Goal: Task Accomplishment & Management: Use online tool/utility

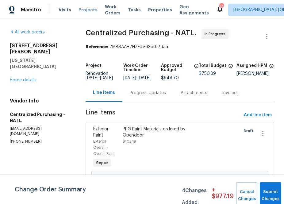
click at [85, 8] on span "Projects" at bounding box center [88, 10] width 19 height 6
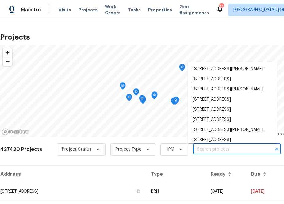
click at [209, 152] on input "text" at bounding box center [229, 150] width 70 height 10
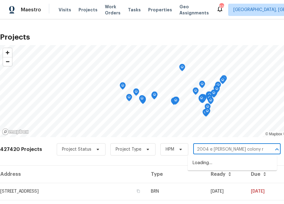
type input "2004 e [PERSON_NAME][GEOGRAPHIC_DATA]"
click at [203, 163] on li "[STREET_ADDRESS][PERSON_NAME]" at bounding box center [232, 163] width 89 height 10
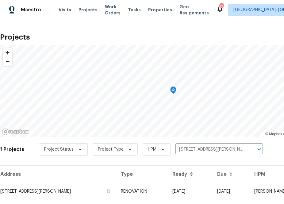
scroll to position [16, 0]
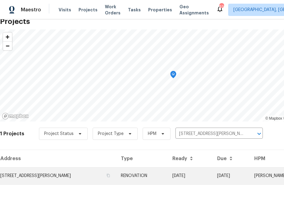
click at [95, 181] on td "[STREET_ADDRESS][PERSON_NAME]" at bounding box center [58, 175] width 116 height 17
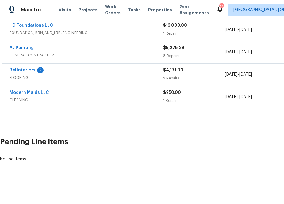
scroll to position [119, 63]
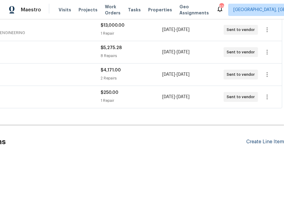
click at [253, 143] on div "Create Line Item" at bounding box center [266, 142] width 38 height 6
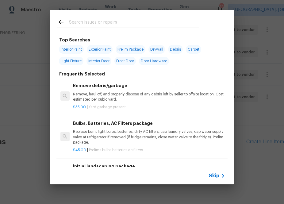
click at [215, 179] on span "Skip" at bounding box center [214, 176] width 10 height 6
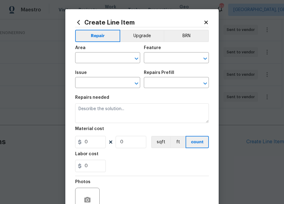
click at [78, 25] on icon at bounding box center [78, 22] width 7 height 7
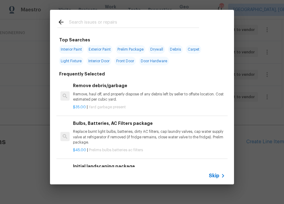
click at [100, 20] on input "text" at bounding box center [134, 22] width 130 height 9
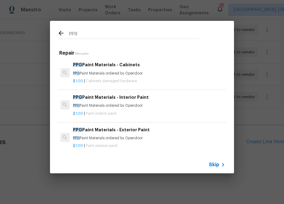
type input "ppg"
click at [149, 104] on p "PPG Paint Materials ordered by Opendoor" at bounding box center [149, 105] width 152 height 5
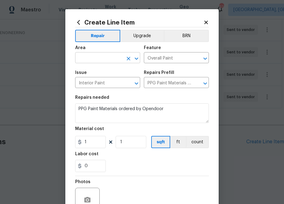
click at [116, 60] on input "text" at bounding box center [99, 59] width 48 height 10
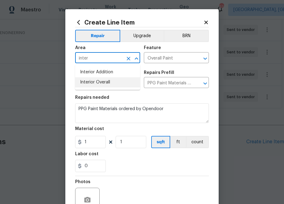
click at [99, 81] on li "Interior Overall" at bounding box center [107, 82] width 65 height 10
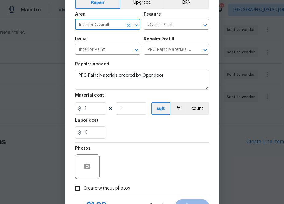
scroll to position [61, 0]
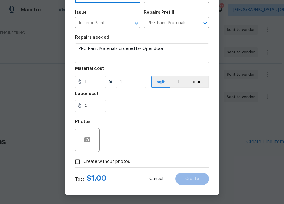
type input "Interior Overall"
click at [92, 86] on input "1" at bounding box center [90, 82] width 31 height 12
paste input "text"
click at [88, 76] on input "1" at bounding box center [90, 82] width 31 height 12
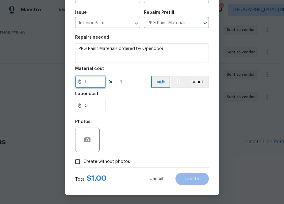
click at [89, 80] on input "1" at bounding box center [90, 82] width 31 height 12
paste input "635.59"
type input "635.59"
click at [101, 162] on span "Create without photos" at bounding box center [107, 162] width 47 height 6
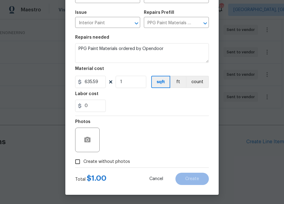
click at [84, 162] on input "Create without photos" at bounding box center [78, 162] width 12 height 12
checkbox input "true"
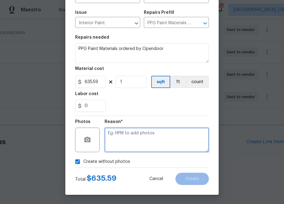
click at [118, 135] on textarea at bounding box center [157, 140] width 104 height 25
type textarea "na"
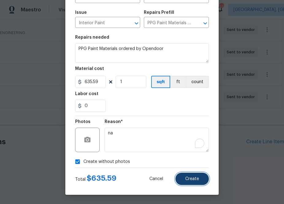
click at [196, 182] on button "Create" at bounding box center [192, 179] width 33 height 12
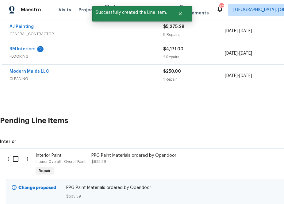
scroll to position [149, 0]
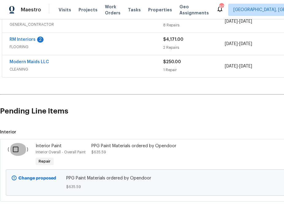
click at [20, 147] on input "checkbox" at bounding box center [18, 149] width 18 height 13
checkbox input "true"
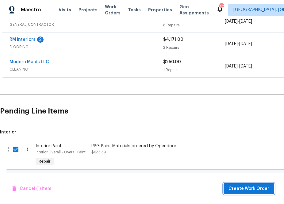
click at [244, 186] on span "Create Work Order" at bounding box center [249, 189] width 41 height 8
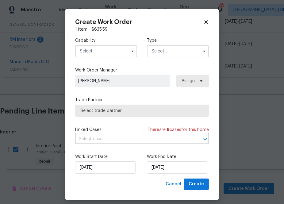
click at [102, 46] on input "text" at bounding box center [106, 51] width 62 height 12
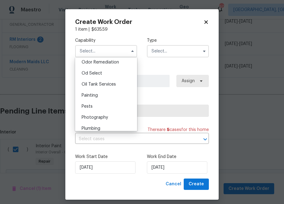
scroll to position [489, 0]
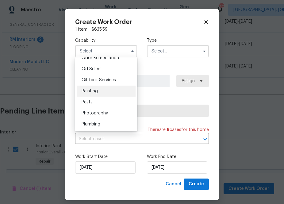
click at [101, 94] on div "Painting" at bounding box center [106, 91] width 59 height 11
type input "Painting"
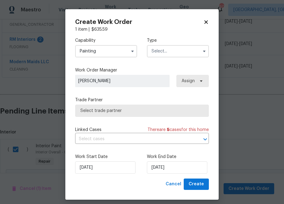
click at [170, 53] on input "text" at bounding box center [178, 51] width 62 height 12
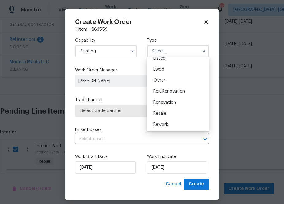
scroll to position [64, 0]
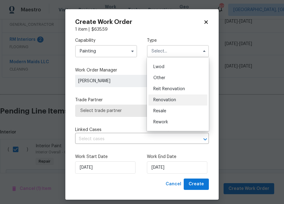
click at [165, 100] on span "Renovation" at bounding box center [165, 100] width 23 height 4
type input "Renovation"
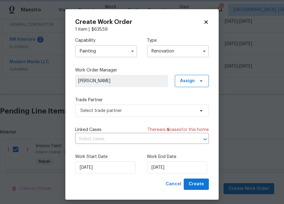
scroll to position [0, 0]
click at [194, 83] on span "Assign" at bounding box center [187, 81] width 15 height 6
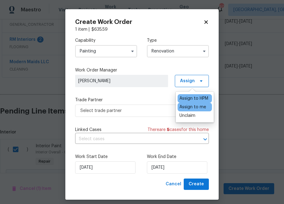
click at [190, 106] on div "Assign to me" at bounding box center [193, 107] width 27 height 6
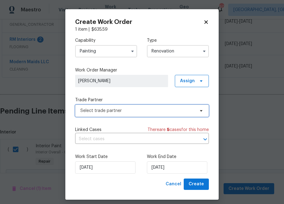
click at [150, 107] on span "Select trade partner" at bounding box center [142, 111] width 134 height 12
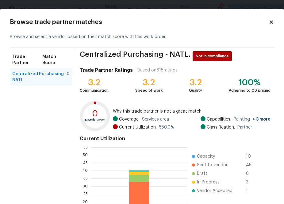
scroll to position [66, 0]
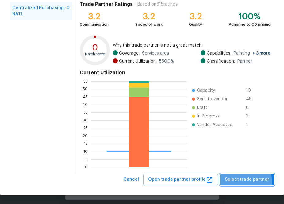
click at [238, 182] on span "Select trade partner" at bounding box center [247, 180] width 45 height 8
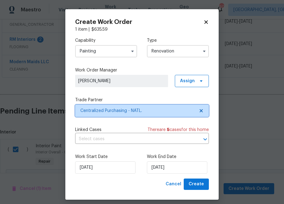
scroll to position [0, 0]
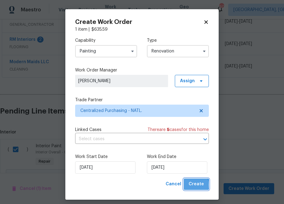
click at [191, 185] on span "Create" at bounding box center [196, 185] width 15 height 8
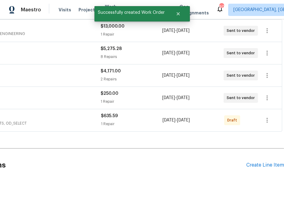
scroll to position [118, 0]
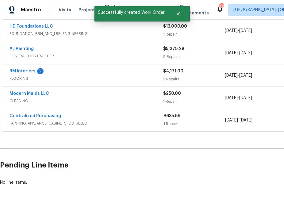
click at [48, 114] on span "Centralized Purchasing" at bounding box center [36, 116] width 52 height 6
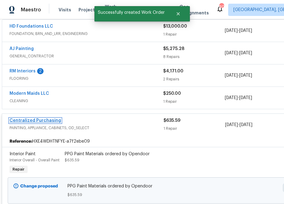
click at [49, 120] on link "Centralized Purchasing" at bounding box center [36, 121] width 52 height 4
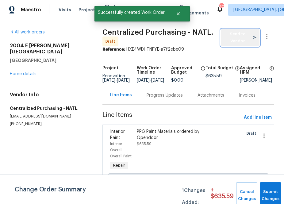
click at [236, 41] on span "Send to Vendor" at bounding box center [240, 38] width 33 height 14
